Goal: Check status: Check status

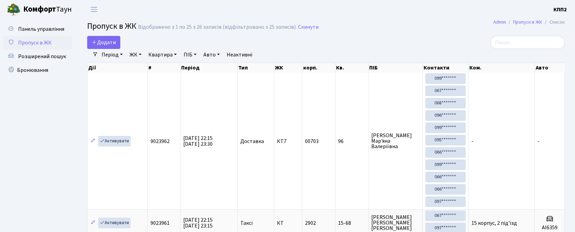
select select "25"
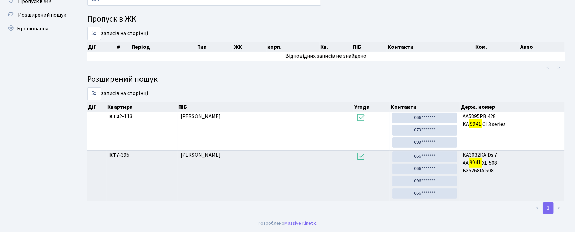
scroll to position [37, 0]
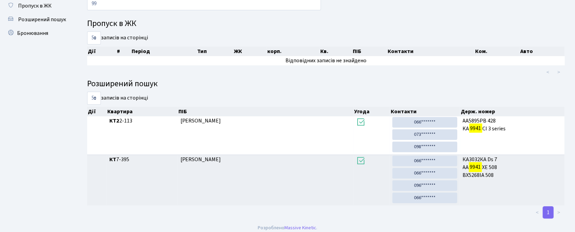
type input "9"
